Goal: Information Seeking & Learning: Check status

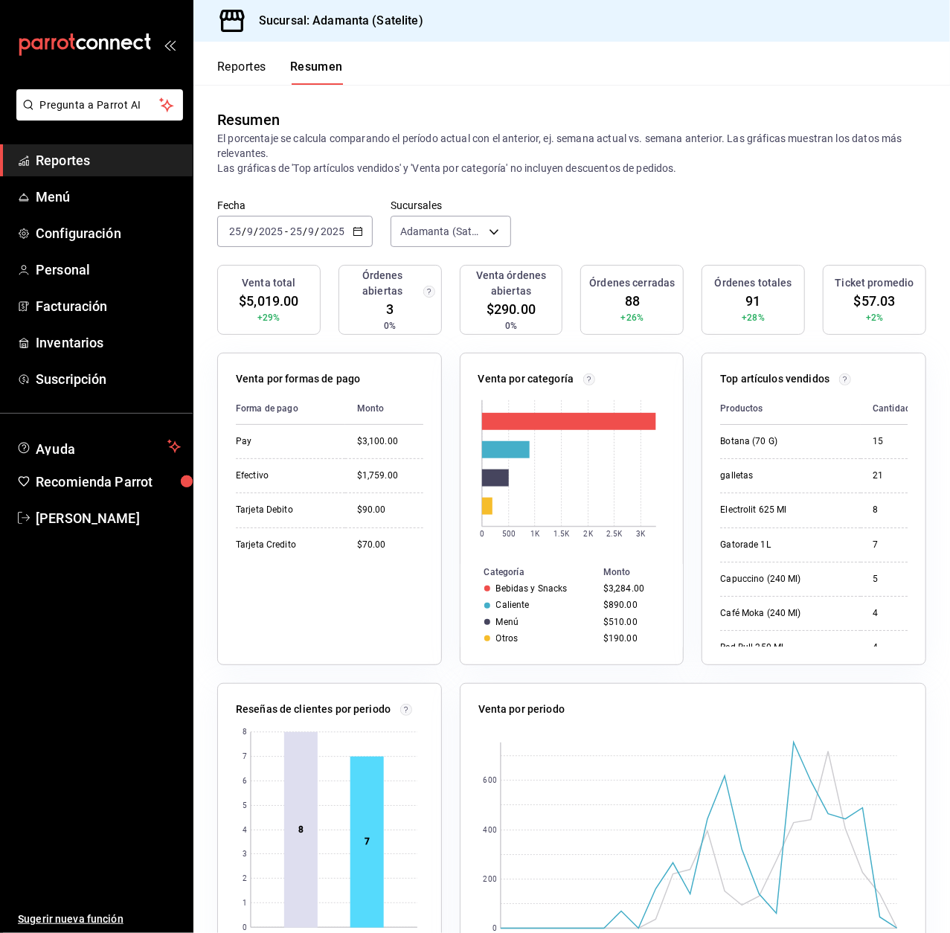
drag, startPoint x: 253, startPoint y: 237, endPoint x: 210, endPoint y: 200, distance: 56.5
drag, startPoint x: 210, startPoint y: 200, endPoint x: 421, endPoint y: 161, distance: 214.8
click at [421, 161] on p "El porcentaje se calcula comparando el período actual con el anterior, ej. sema…" at bounding box center [571, 153] width 709 height 45
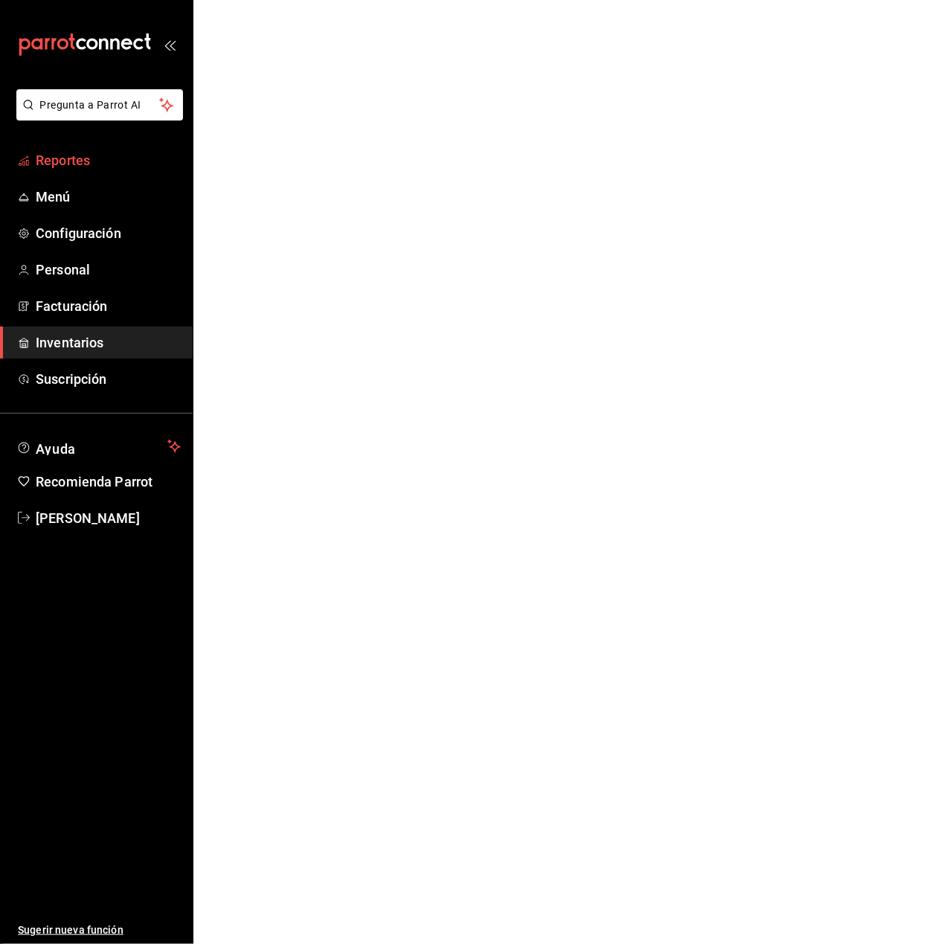
click at [84, 155] on span "Reportes" at bounding box center [108, 160] width 145 height 20
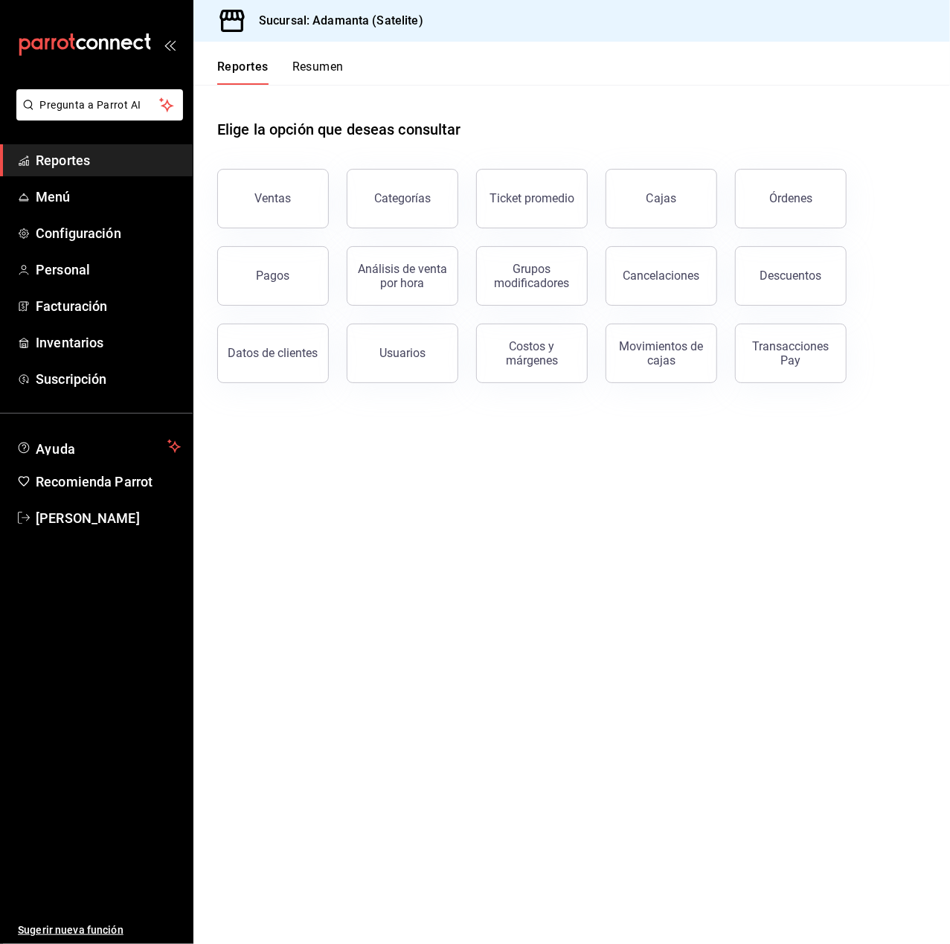
click at [304, 68] on button "Resumen" at bounding box center [317, 72] width 51 height 25
